Goal: Information Seeking & Learning: Check status

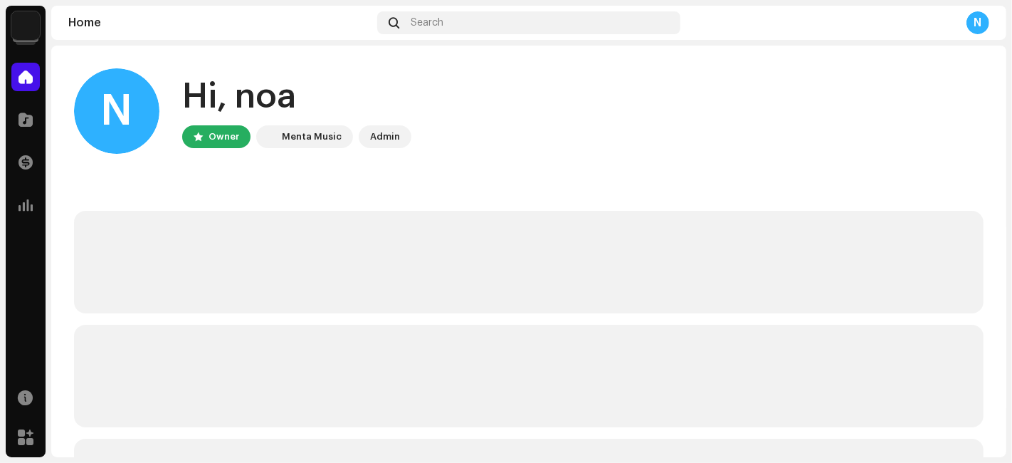
click at [38, 21] on img at bounding box center [25, 25] width 28 height 28
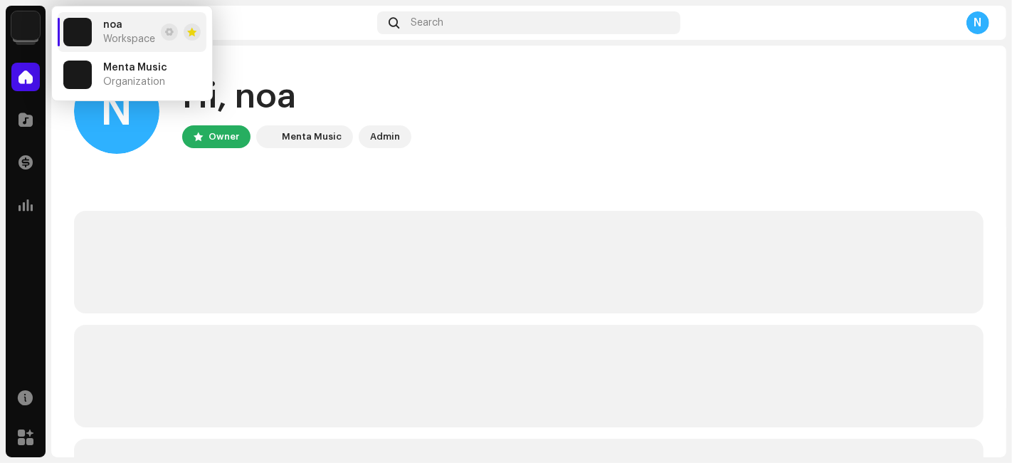
click at [75, 78] on img at bounding box center [77, 74] width 28 height 28
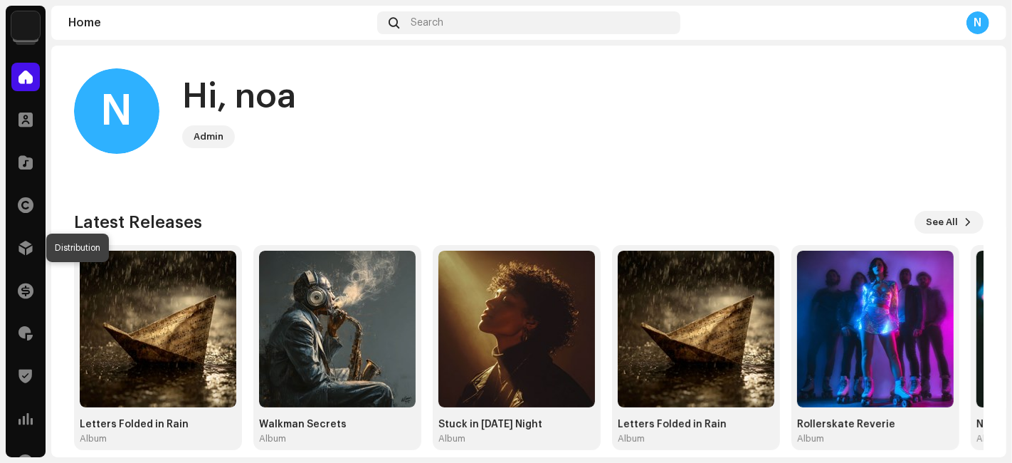
click at [30, 238] on div at bounding box center [25, 247] width 28 height 28
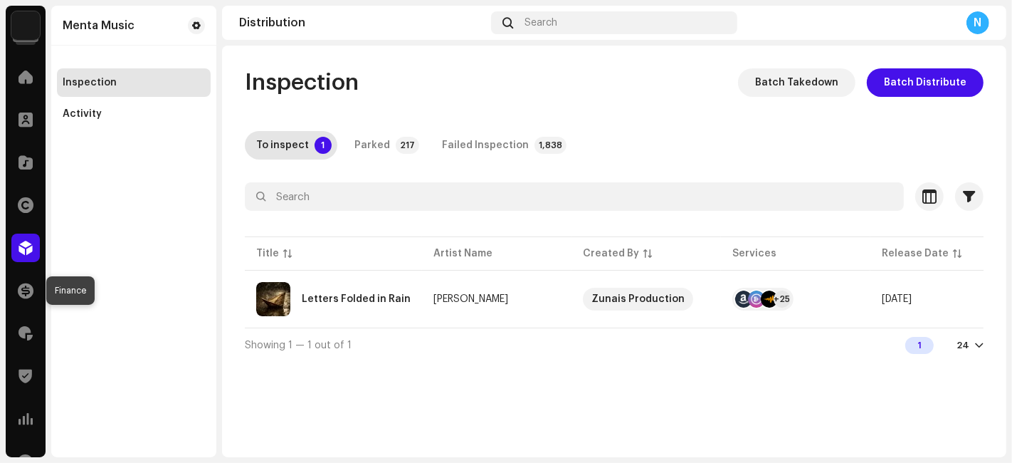
click at [18, 292] on span at bounding box center [26, 290] width 16 height 11
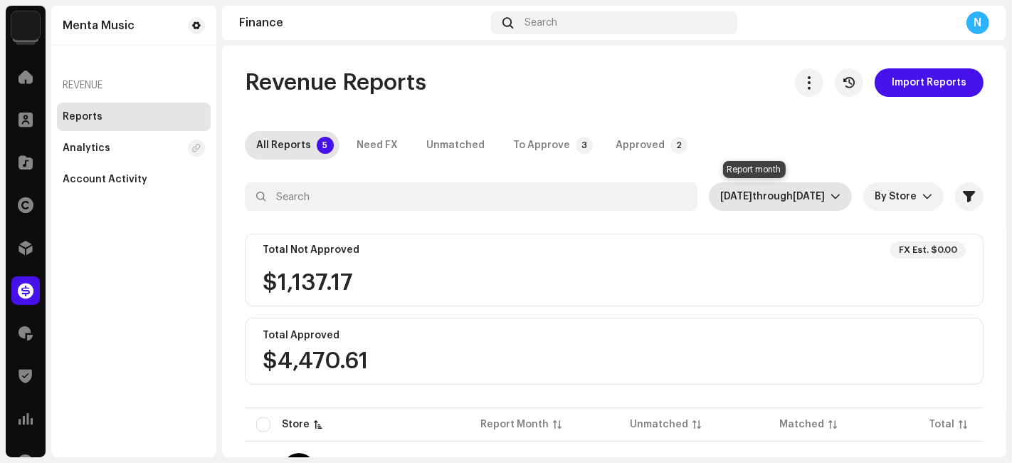
click at [721, 197] on span "[DATE]" at bounding box center [736, 196] width 32 height 10
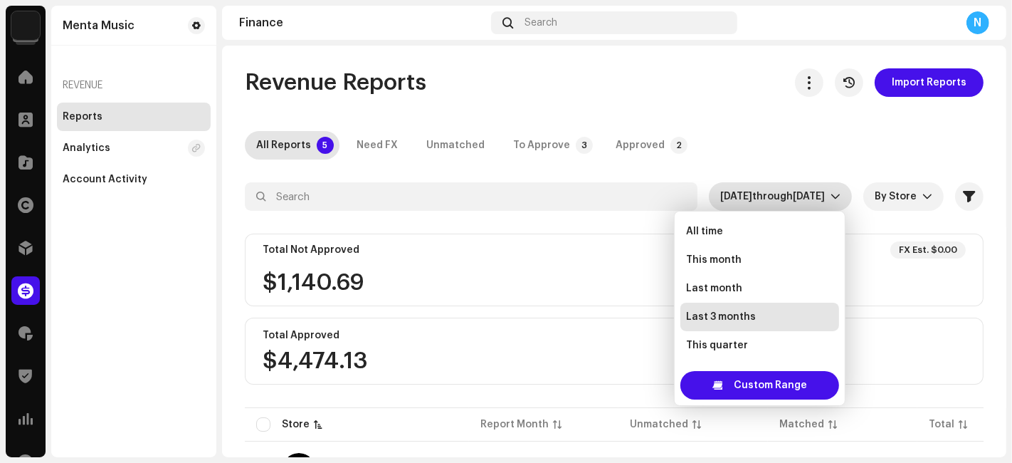
click at [719, 257] on span "This month" at bounding box center [714, 260] width 56 height 14
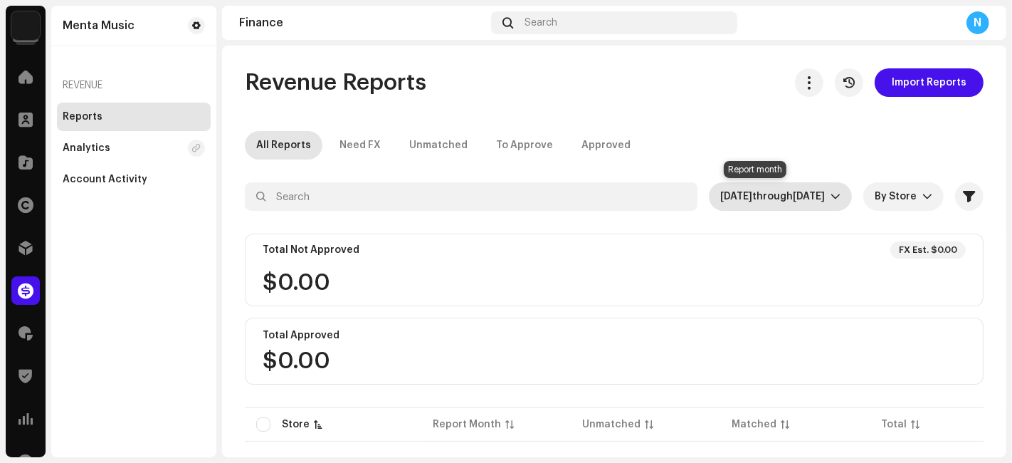
click at [720, 201] on span "[DATE] through [DATE]" at bounding box center [775, 196] width 110 height 28
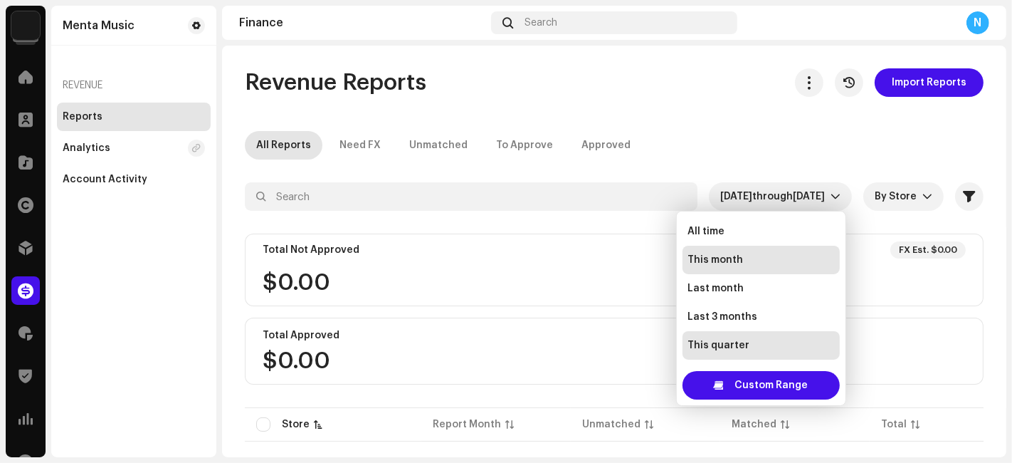
click at [723, 281] on span "Last month" at bounding box center [716, 288] width 56 height 14
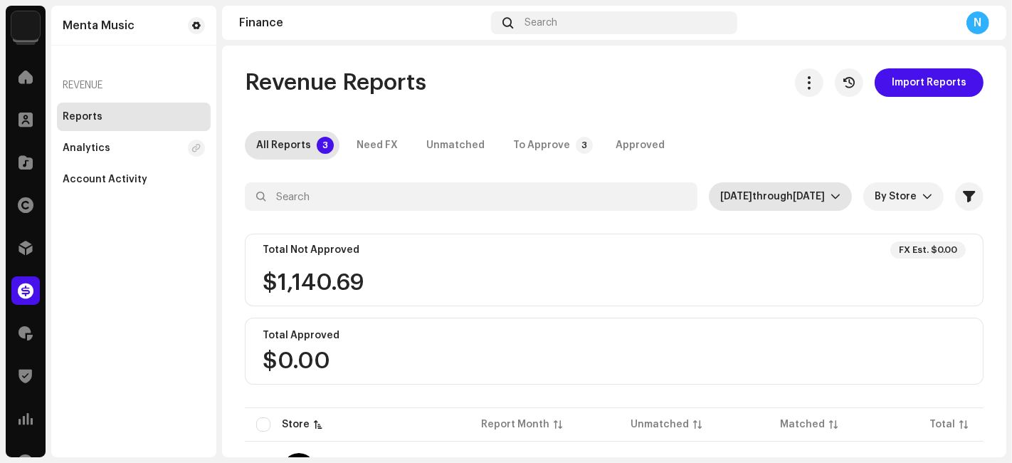
scroll to position [78, 0]
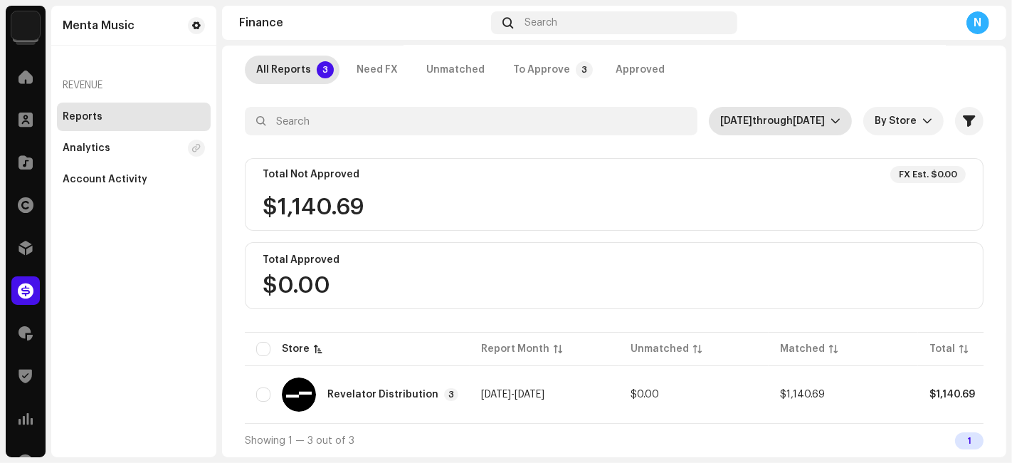
click at [428, 389] on div "Revelator Distribution" at bounding box center [382, 394] width 111 height 10
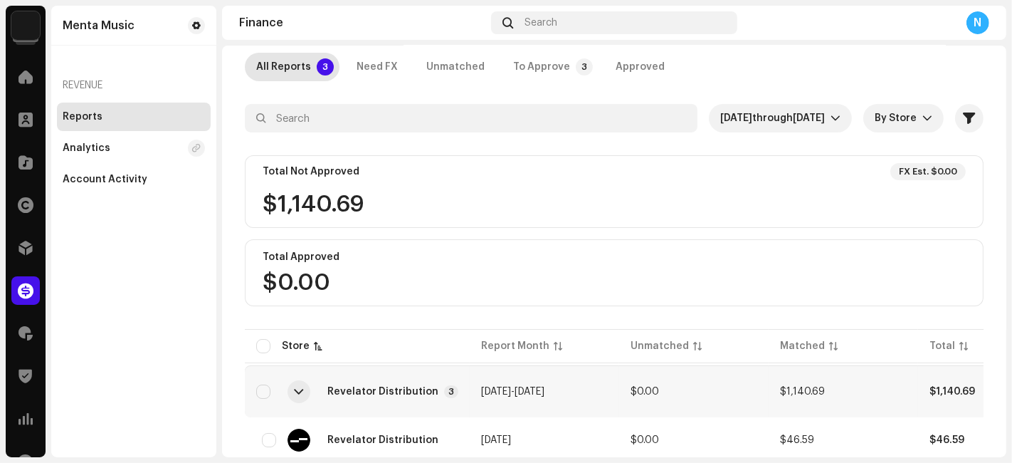
scroll to position [206, 0]
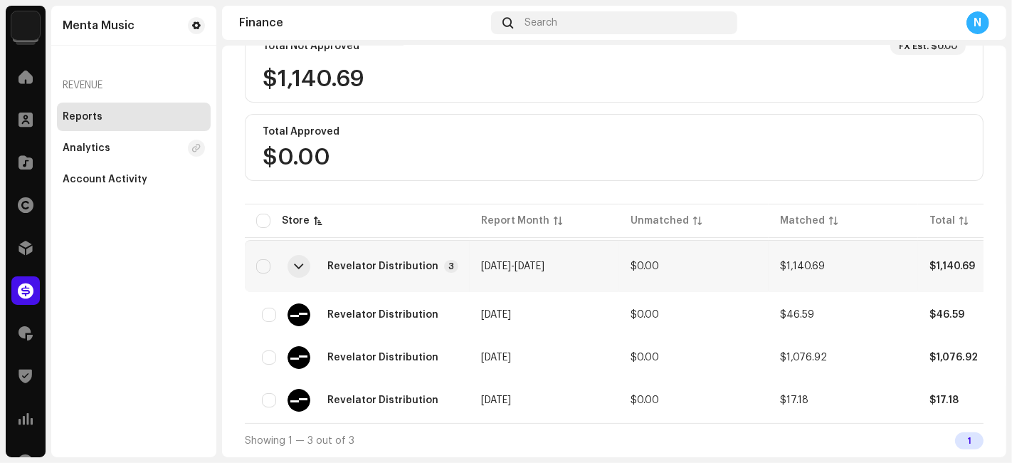
click at [438, 303] on div "Revelator Distribution" at bounding box center [357, 314] width 202 height 23
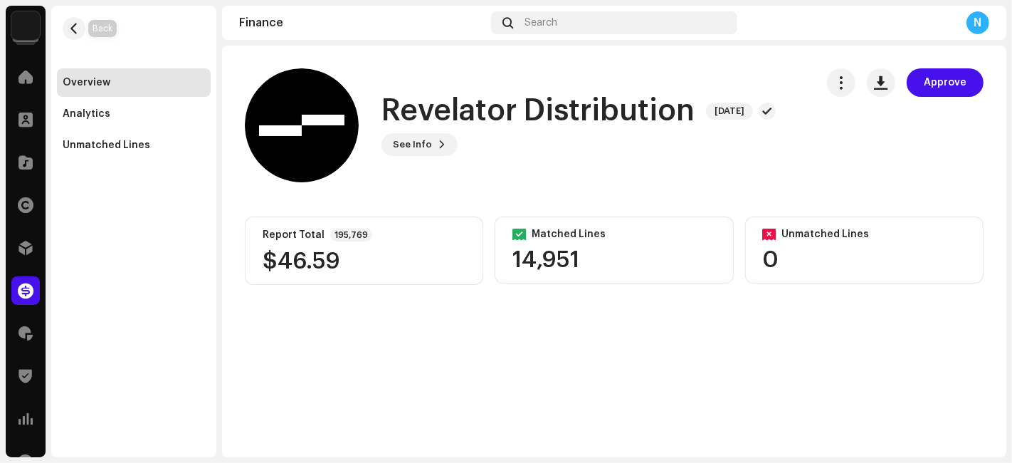
click at [77, 23] on span "button" at bounding box center [74, 28] width 11 height 11
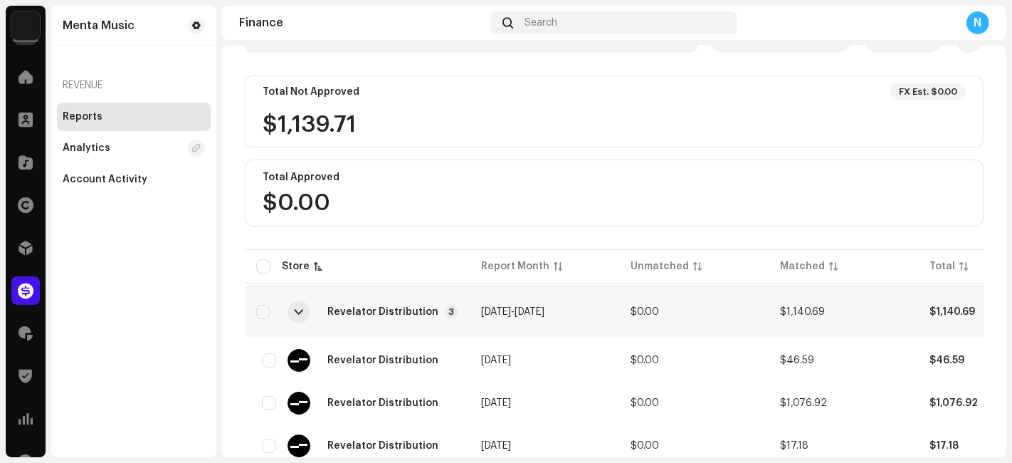
scroll to position [206, 0]
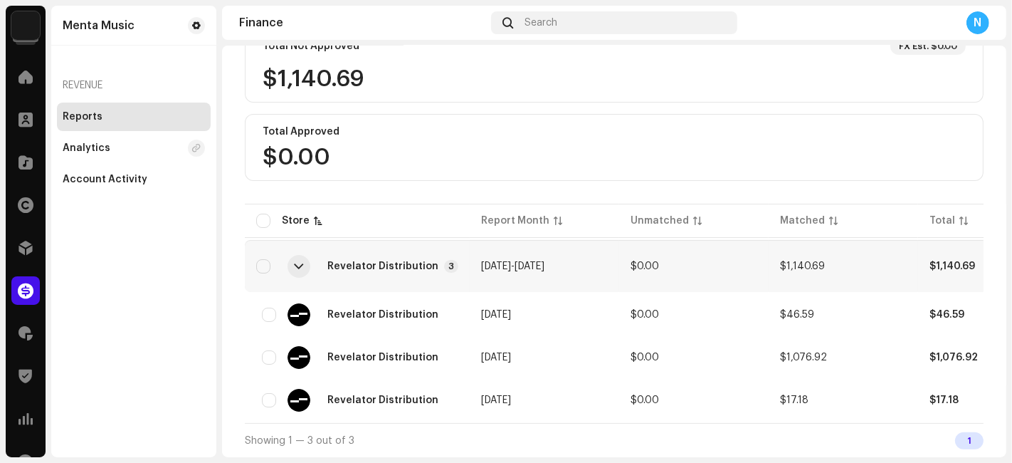
click at [447, 393] on div "Revelator Distribution" at bounding box center [357, 400] width 202 height 23
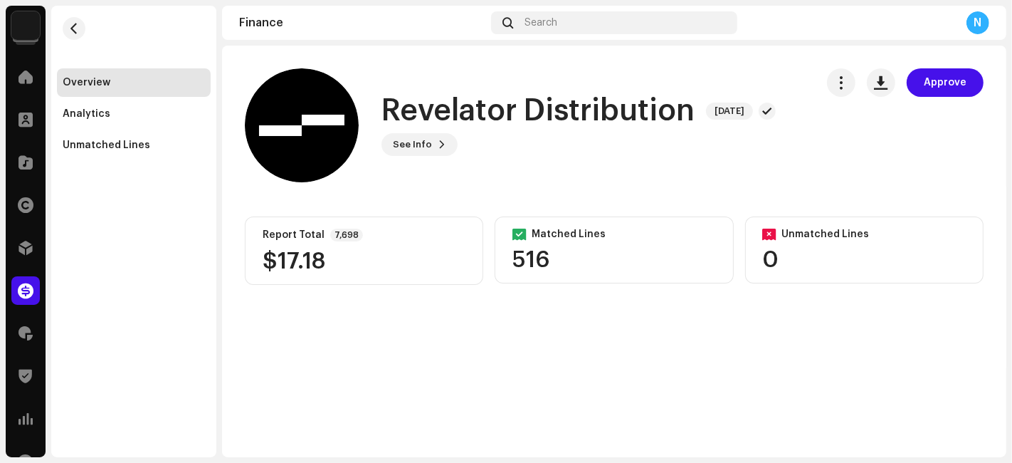
click at [144, 123] on div "Analytics" at bounding box center [134, 114] width 154 height 28
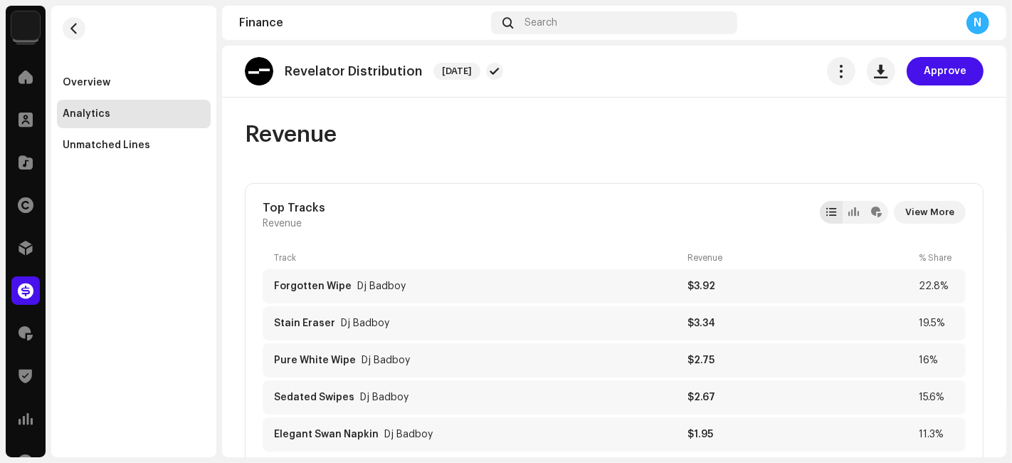
click at [84, 22] on re-m-nav-back at bounding box center [74, 37] width 34 height 63
click at [79, 25] on span "button" at bounding box center [74, 28] width 11 height 11
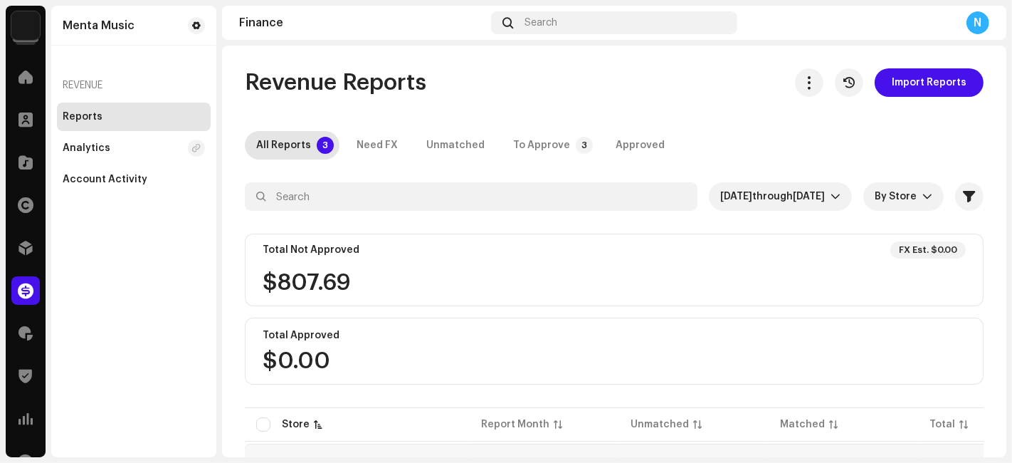
scroll to position [206, 0]
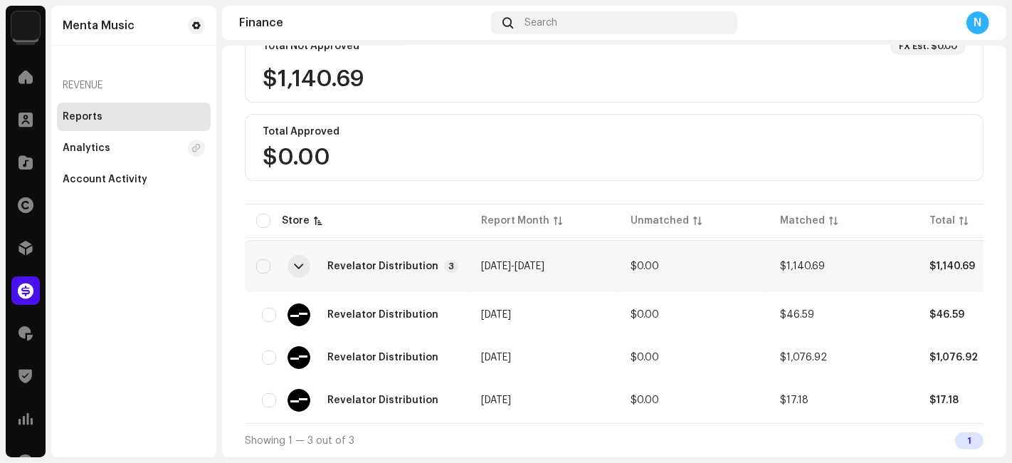
click at [591, 312] on td "[DATE]" at bounding box center [544, 315] width 149 height 40
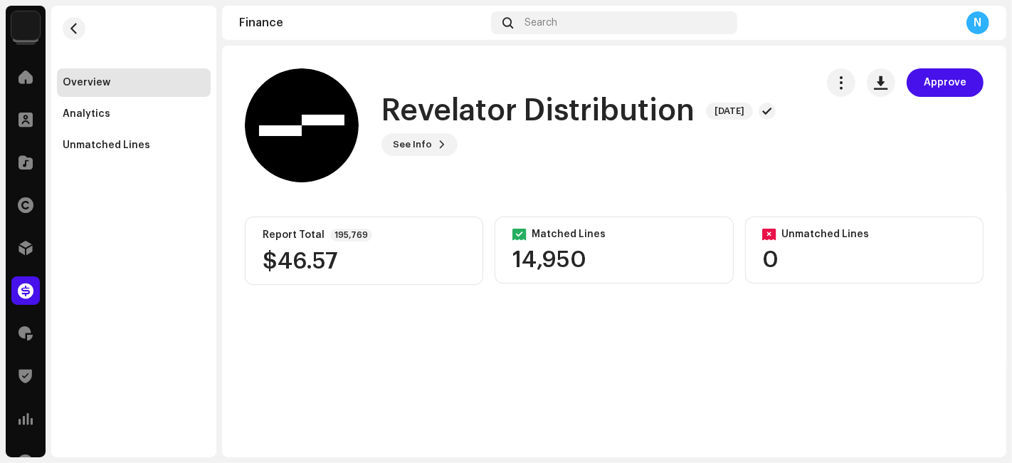
click at [97, 105] on div "Analytics" at bounding box center [134, 114] width 154 height 28
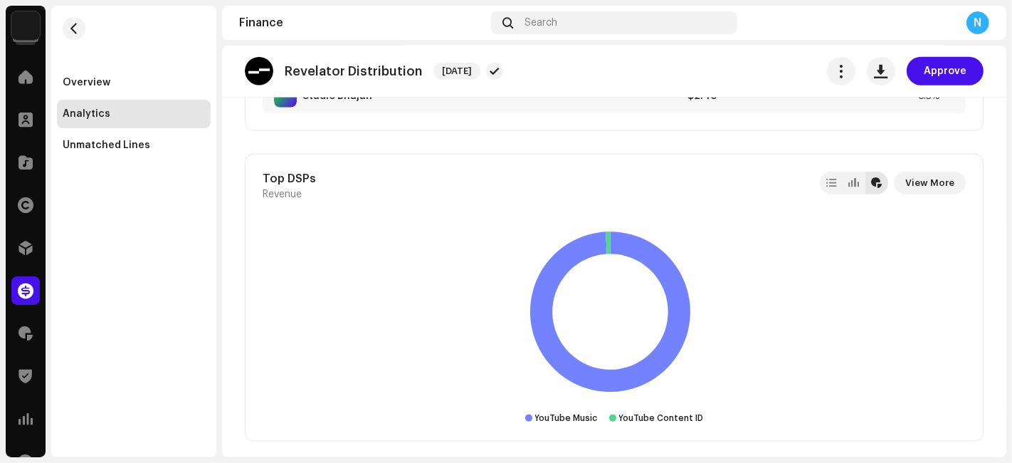
scroll to position [1344, 0]
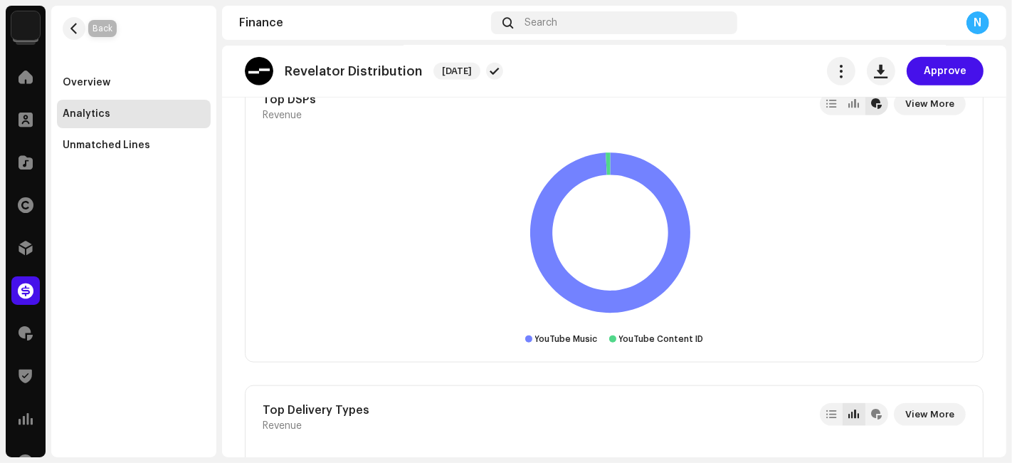
click at [77, 29] on span "button" at bounding box center [74, 28] width 11 height 11
